Goal: Task Accomplishment & Management: Use online tool/utility

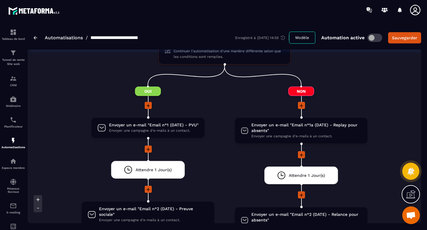
scroll to position [379, 0]
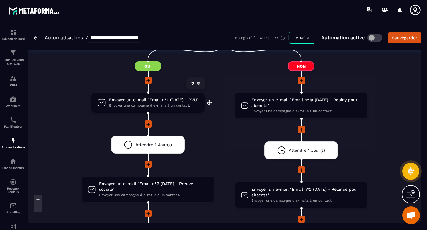
click at [150, 101] on span "Envoyer un e-mail "Email n°1 (DATE) - PVU"" at bounding box center [154, 100] width 90 height 6
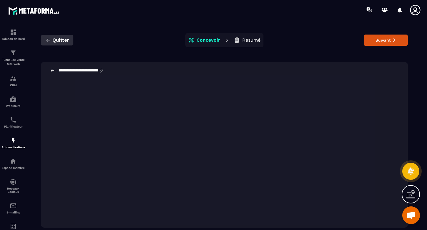
click at [56, 40] on span "Quitter" at bounding box center [60, 40] width 16 height 6
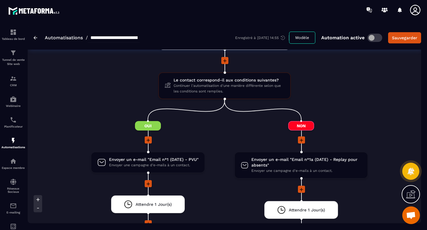
scroll to position [321, 0]
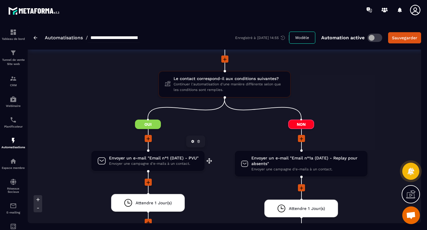
click at [125, 158] on span "Envoyer un e-mail "Email n°1 (DATE) - PVU"" at bounding box center [154, 158] width 90 height 6
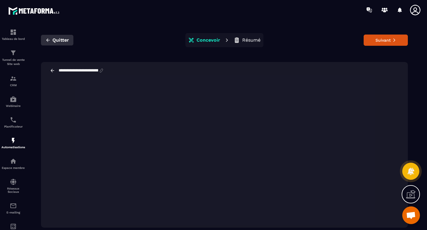
click at [52, 40] on span "Quitter" at bounding box center [60, 40] width 16 height 6
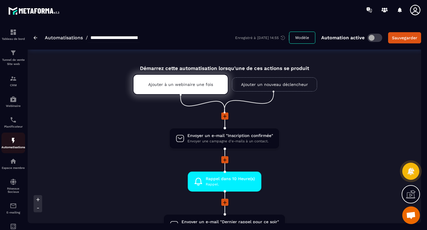
click at [11, 142] on img at bounding box center [13, 140] width 7 height 7
